Goal: Information Seeking & Learning: Learn about a topic

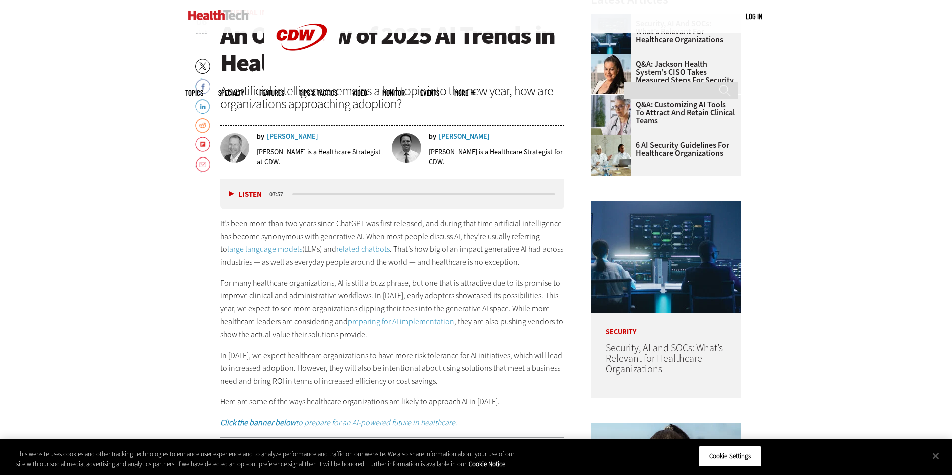
scroll to position [452, 0]
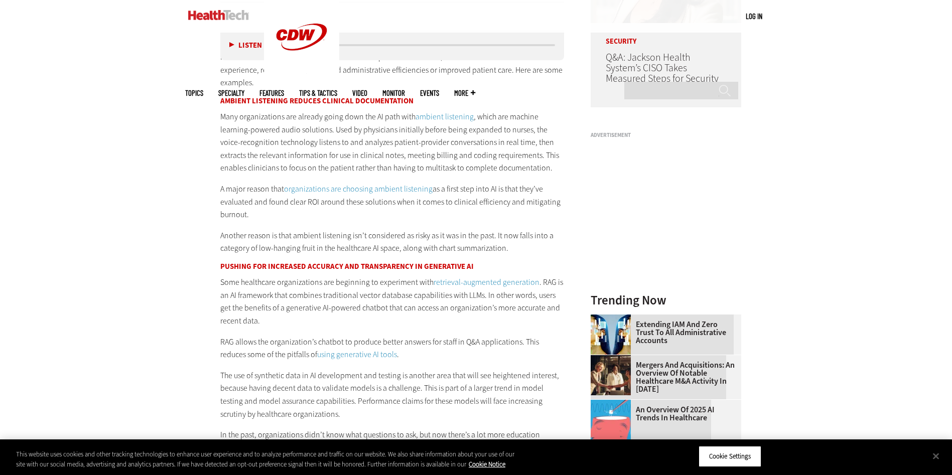
scroll to position [904, 0]
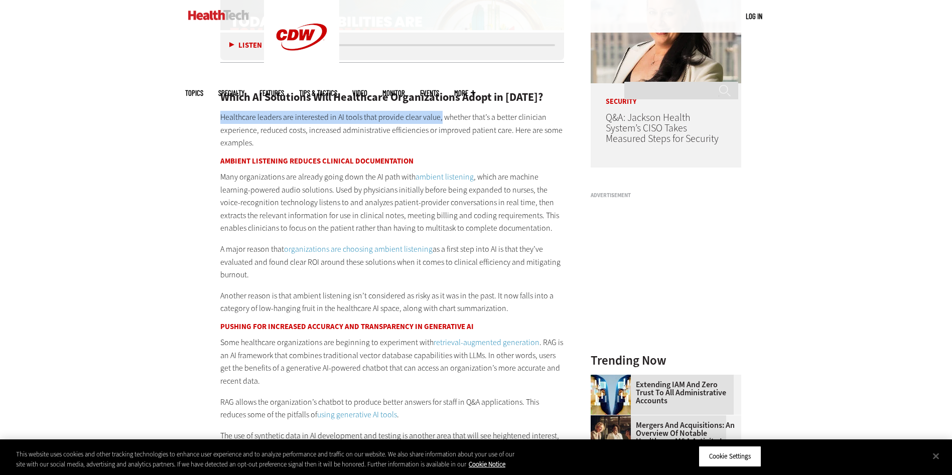
drag, startPoint x: 240, startPoint y: 113, endPoint x: 438, endPoint y: 119, distance: 197.9
copy p "Healthcare leaders are interested in AI tools that provide clear value,"
click at [436, 145] on p "Healthcare leaders are interested in AI tools that provide clear value, whether…" at bounding box center [392, 130] width 344 height 39
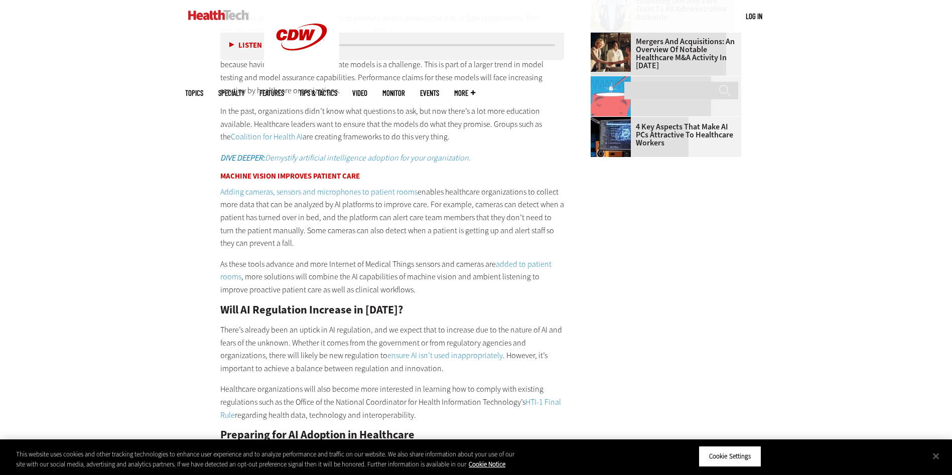
scroll to position [1305, 0]
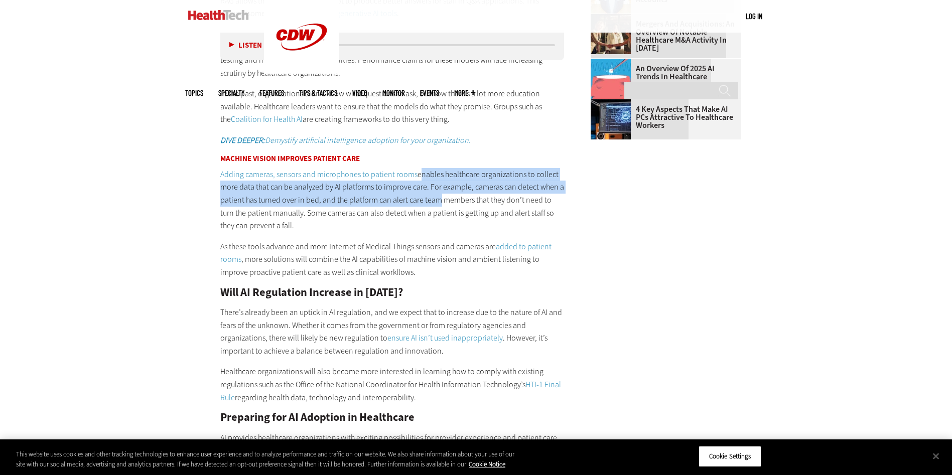
drag, startPoint x: 416, startPoint y: 171, endPoint x: 434, endPoint y: 196, distance: 30.5
click at [434, 196] on p "Adding cameras, sensors and microphones to patient rooms enables healthcare org…" at bounding box center [392, 200] width 344 height 64
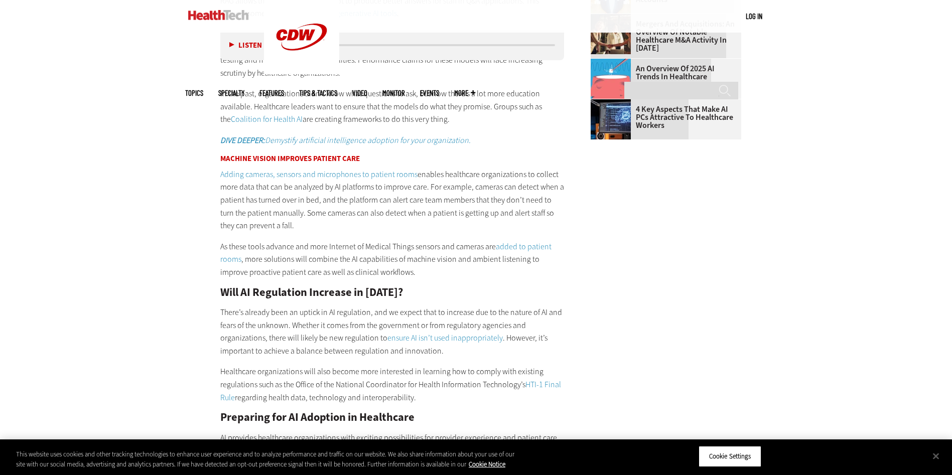
click at [436, 198] on p "Adding cameras, sensors and microphones to patient rooms enables healthcare org…" at bounding box center [392, 200] width 344 height 64
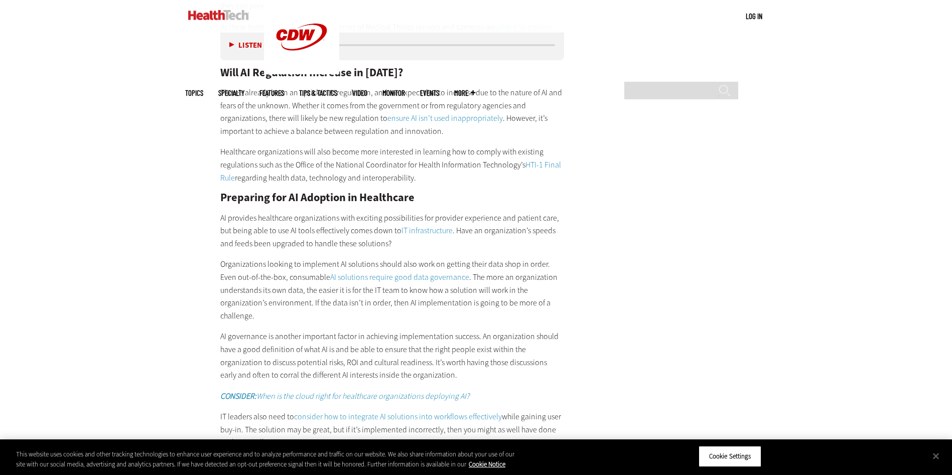
scroll to position [1657, 0]
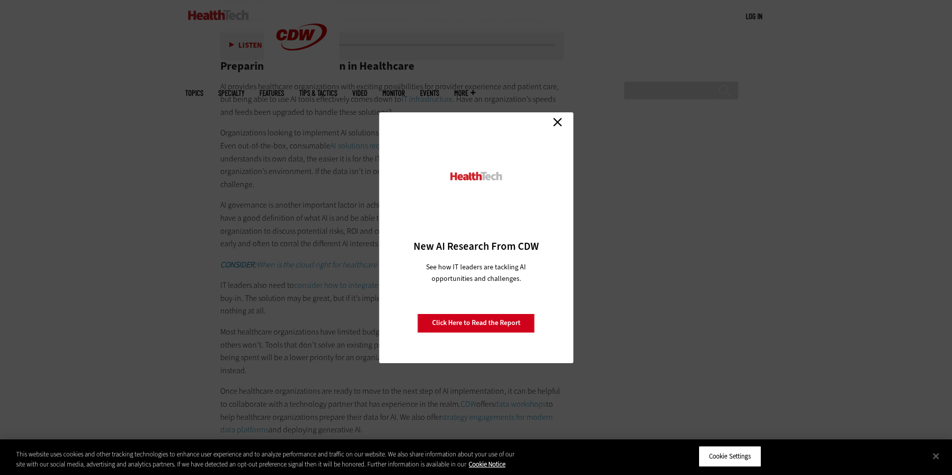
click at [559, 121] on link "Close" at bounding box center [557, 122] width 15 height 15
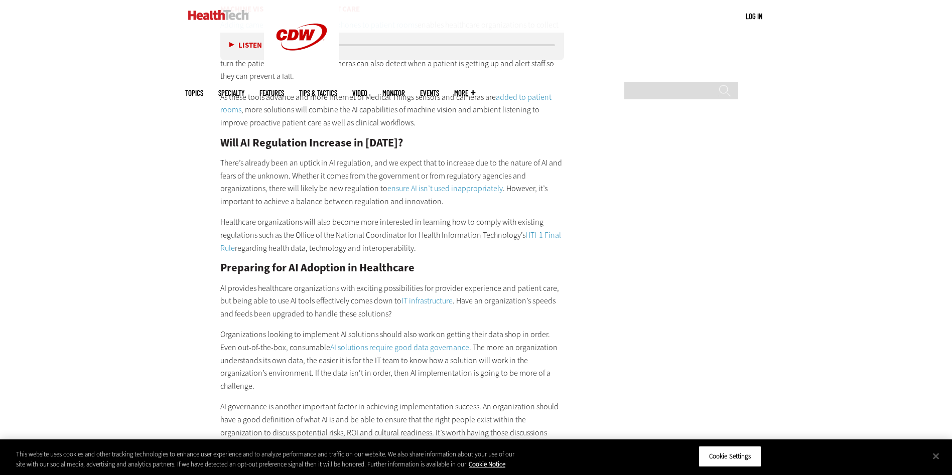
scroll to position [1456, 0]
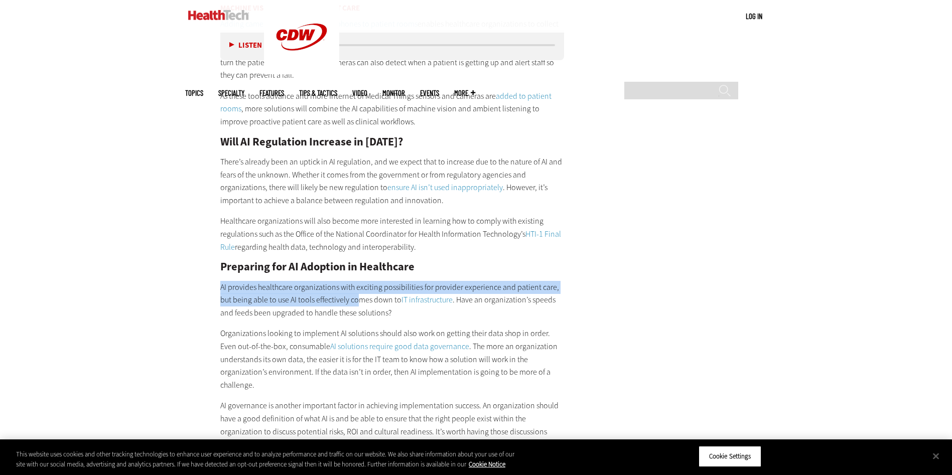
drag, startPoint x: 212, startPoint y: 288, endPoint x: 357, endPoint y: 300, distance: 145.6
click at [357, 300] on article "[DATE] Twitter Facebook LinkedIn Reddit Flipboard Email Artificial Intelligence…" at bounding box center [382, 111] width 364 height 2214
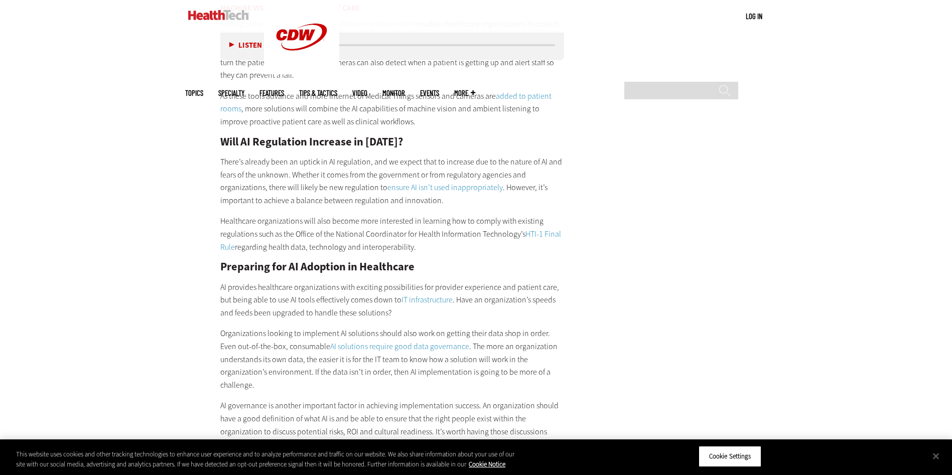
drag, startPoint x: 357, startPoint y: 300, endPoint x: 400, endPoint y: 313, distance: 45.1
click at [400, 313] on p "AI provides healthcare organizations with exciting possibilities for provider e…" at bounding box center [392, 300] width 344 height 39
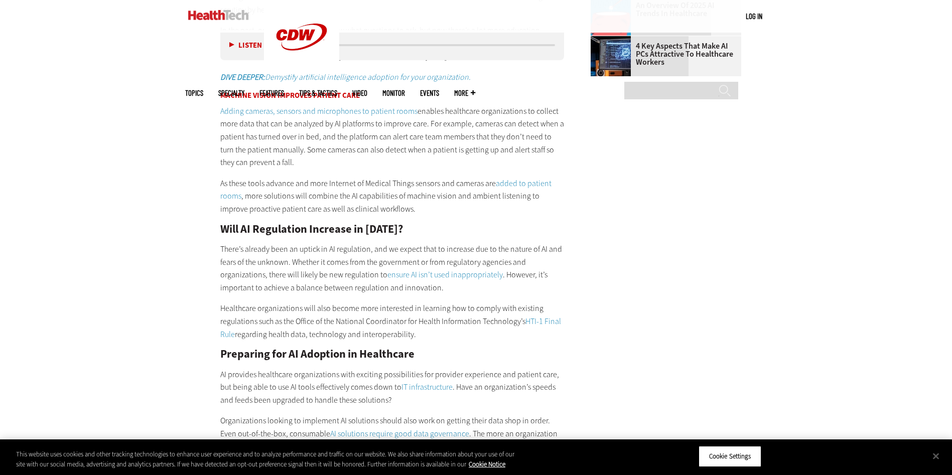
scroll to position [1355, 0]
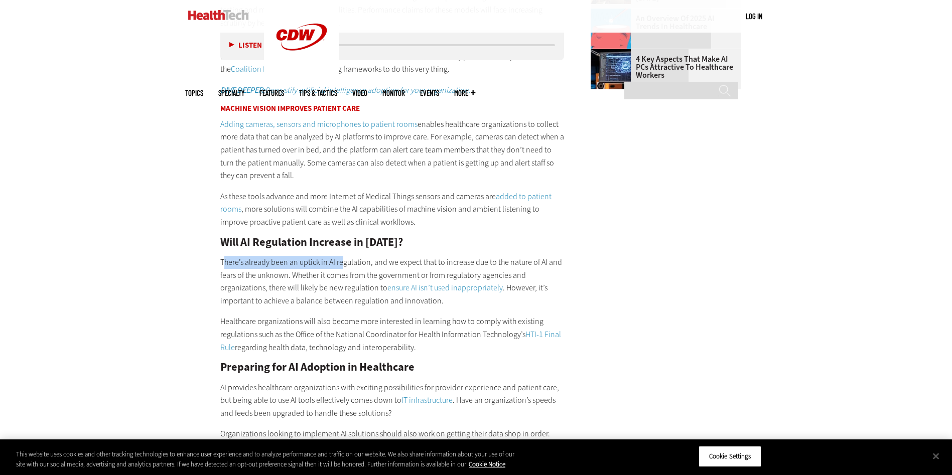
drag, startPoint x: 223, startPoint y: 261, endPoint x: 343, endPoint y: 252, distance: 120.3
click at [343, 252] on div "Which AI Solutions Will Healthcare Organizations Adopt in [DATE]? Healthcare le…" at bounding box center [392, 267] width 344 height 1297
click at [156, 266] on div "Become an Insider Sign up [DATE] to receive premium content! Sign Up MENU Log i…" at bounding box center [476, 137] width 952 height 2984
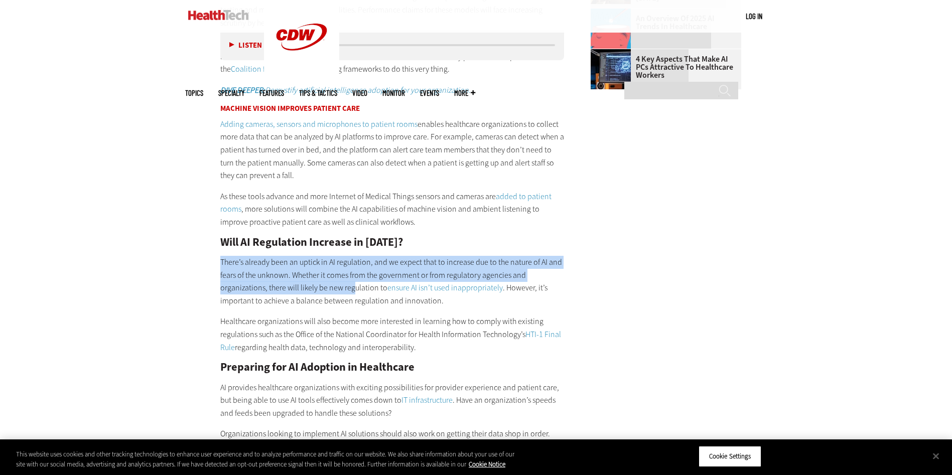
drag, startPoint x: 209, startPoint y: 249, endPoint x: 353, endPoint y: 289, distance: 149.6
click at [353, 289] on article "[DATE] Twitter Facebook LinkedIn Reddit Flipboard Email Artificial Intelligence…" at bounding box center [382, 211] width 364 height 2214
click at [354, 290] on p "There’s already been an uptick in AI regulation, and we expect that to increase…" at bounding box center [392, 281] width 344 height 51
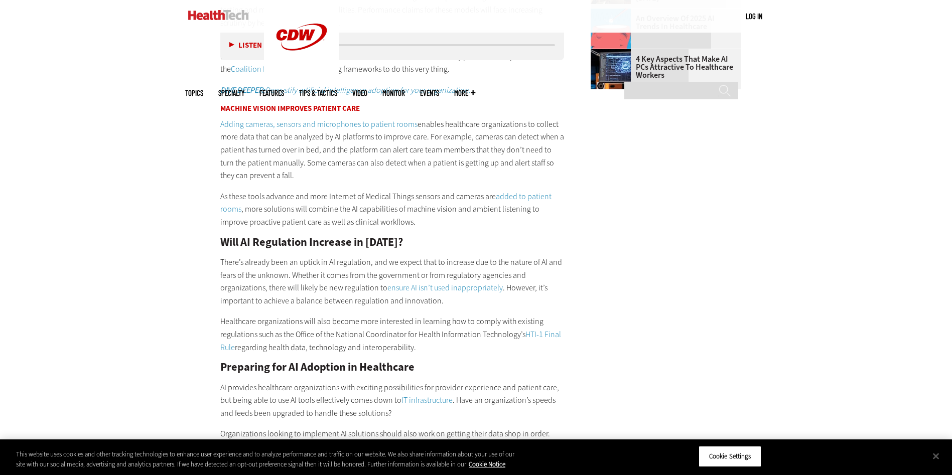
click at [363, 310] on div "Which AI Solutions Will Healthcare Organizations Adopt in [DATE]? Healthcare le…" at bounding box center [392, 267] width 344 height 1297
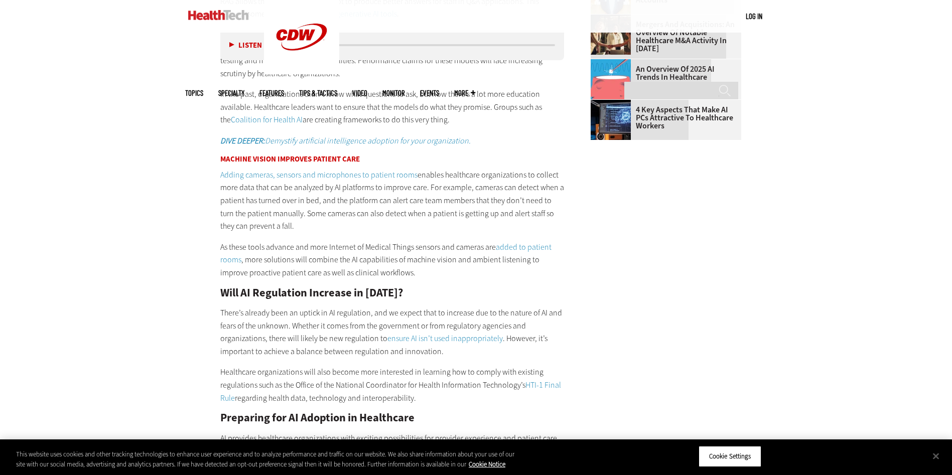
scroll to position [1305, 0]
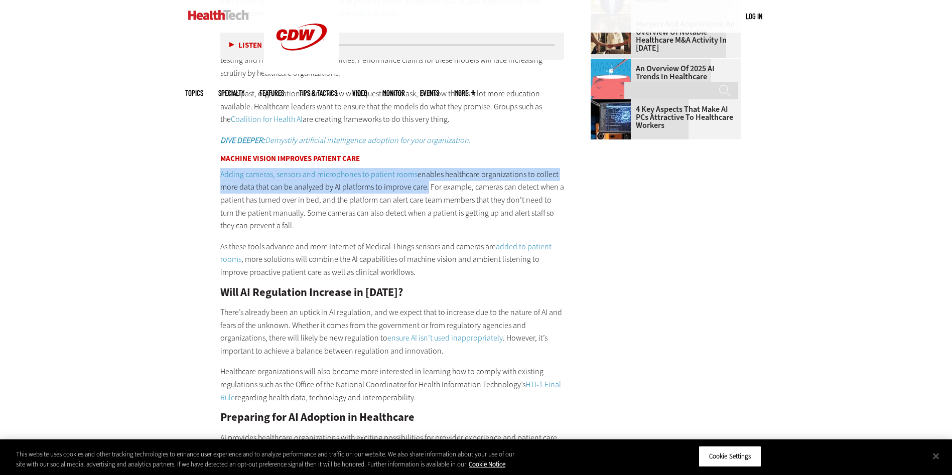
drag, startPoint x: 217, startPoint y: 173, endPoint x: 423, endPoint y: 189, distance: 205.9
click at [423, 189] on article "[DATE] Twitter Facebook LinkedIn Reddit Flipboard Email Artificial Intelligence…" at bounding box center [382, 261] width 364 height 2214
copy p "Adding cameras, sensors and microphones to patient rooms enables healthcare org…"
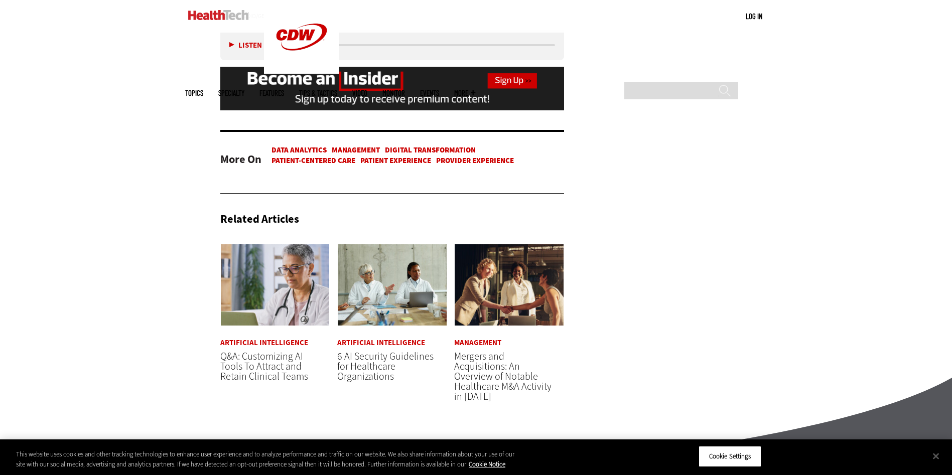
scroll to position [2506, 0]
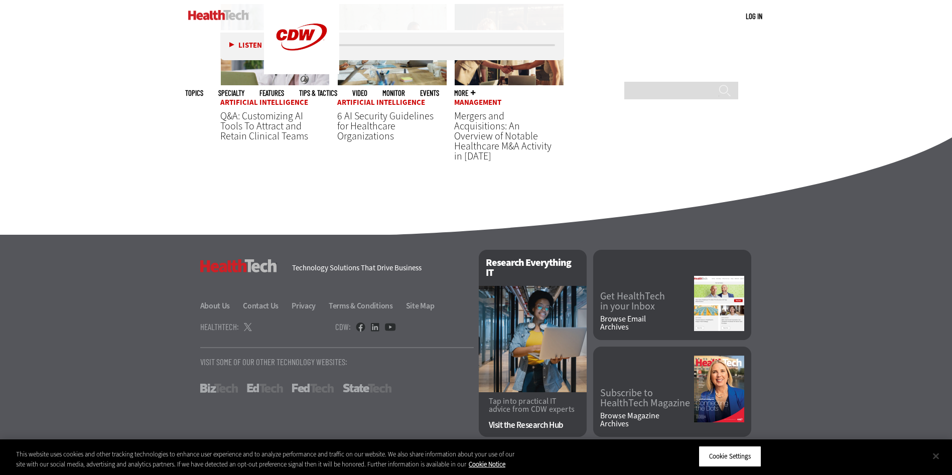
click at [945, 457] on button "Close" at bounding box center [936, 456] width 22 height 22
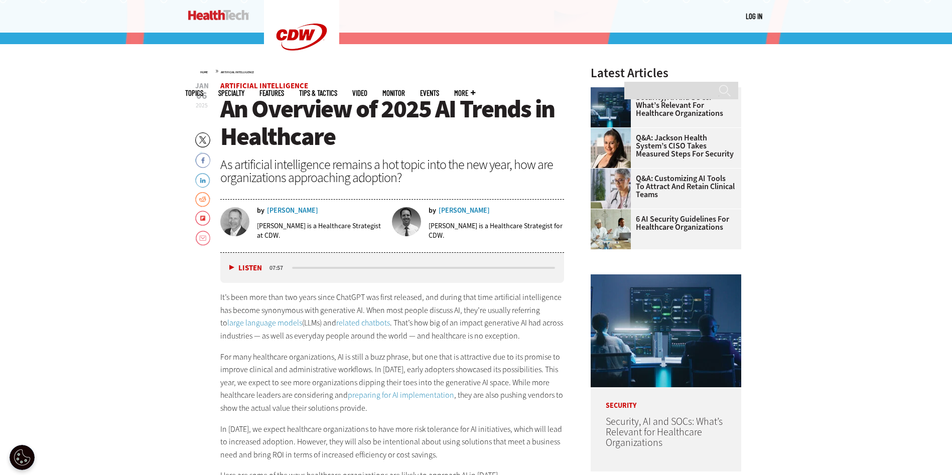
scroll to position [420, 0]
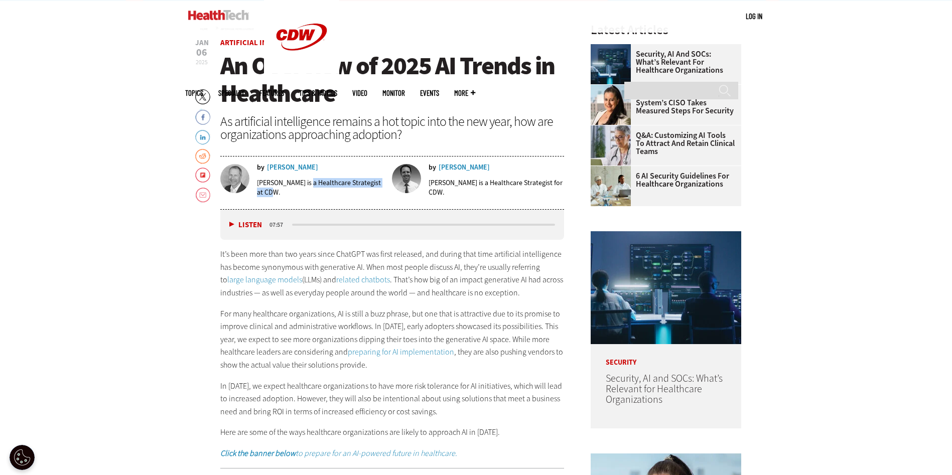
drag, startPoint x: 307, startPoint y: 183, endPoint x: 359, endPoint y: 192, distance: 52.6
click at [359, 192] on p "[PERSON_NAME] is a Healthcare Strategist at CDW." at bounding box center [321, 187] width 129 height 19
copy p "Healthcare Strategist at CDW."
